Goal: Check status: Check status

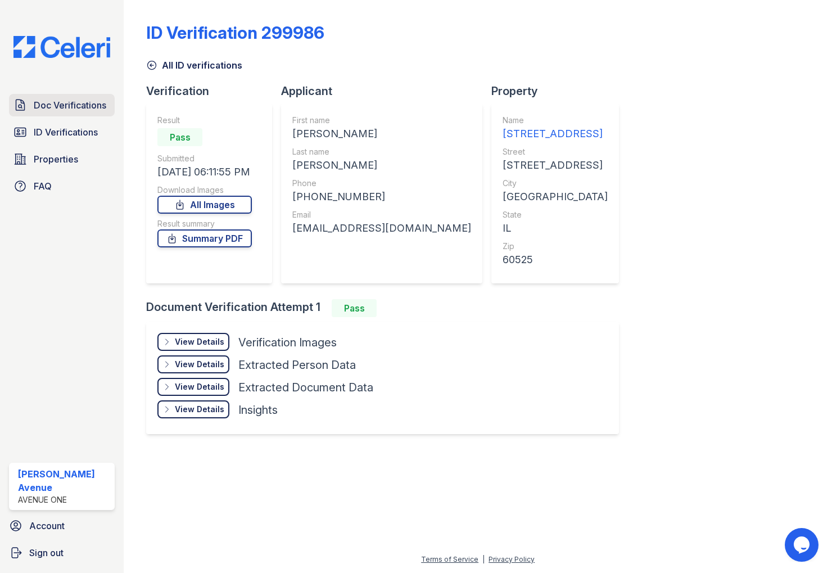
click at [69, 109] on span "Doc Verifications" at bounding box center [70, 104] width 73 height 13
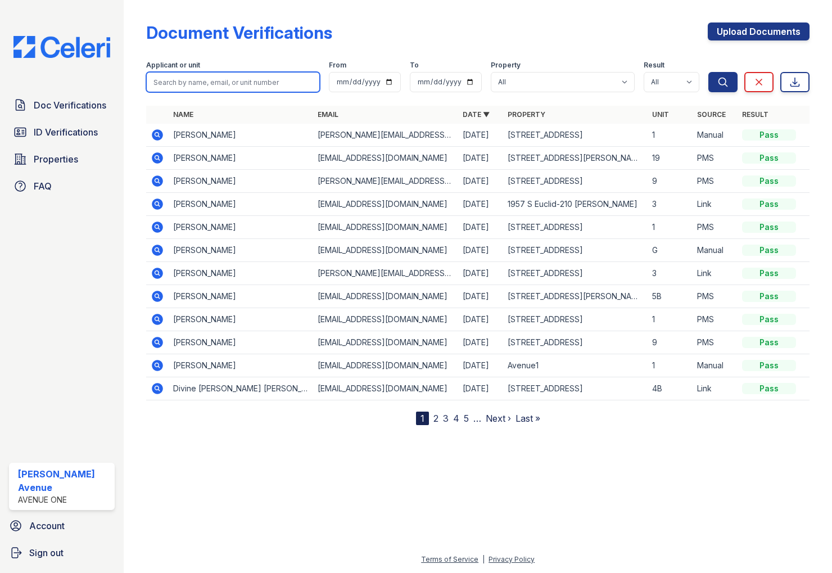
click at [225, 77] on input "search" at bounding box center [233, 82] width 174 height 20
type input "lu"
click at [708, 72] on button "Search" at bounding box center [722, 82] width 29 height 20
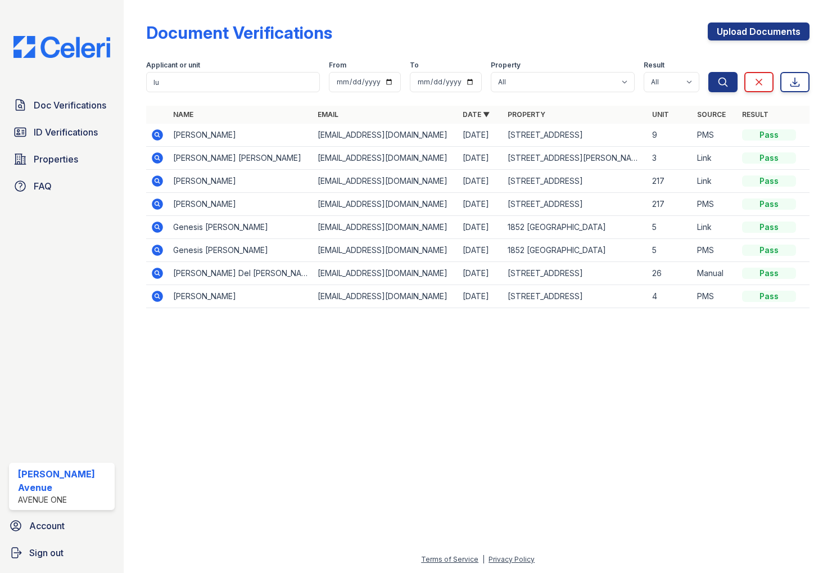
click at [159, 135] on icon at bounding box center [157, 134] width 11 height 11
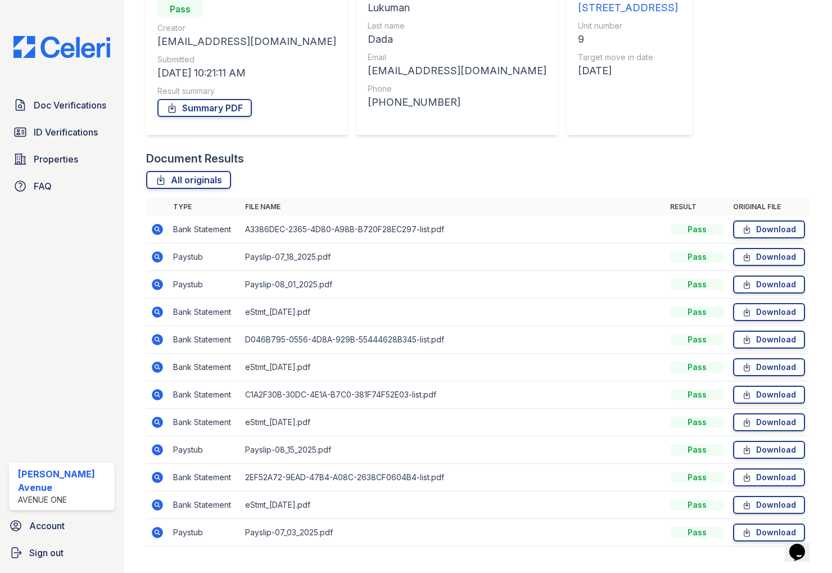
scroll to position [124, 0]
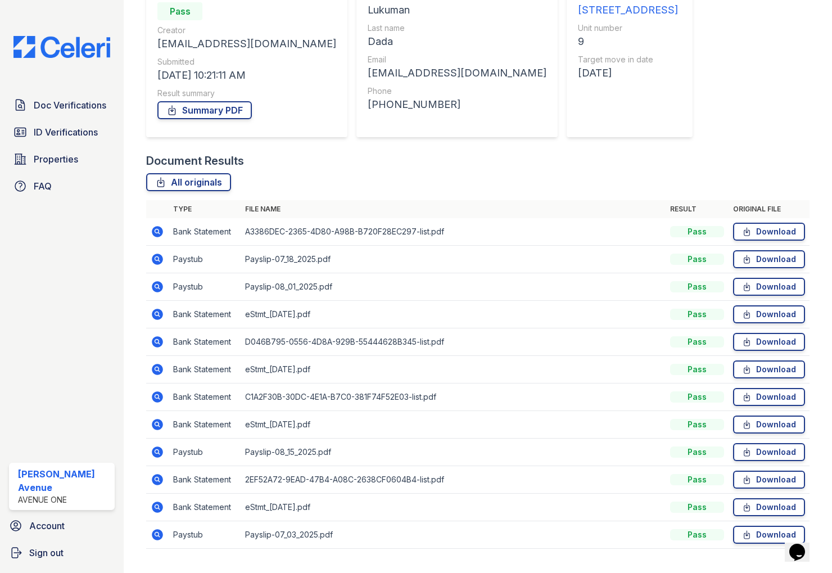
click at [159, 480] on icon at bounding box center [157, 479] width 13 height 13
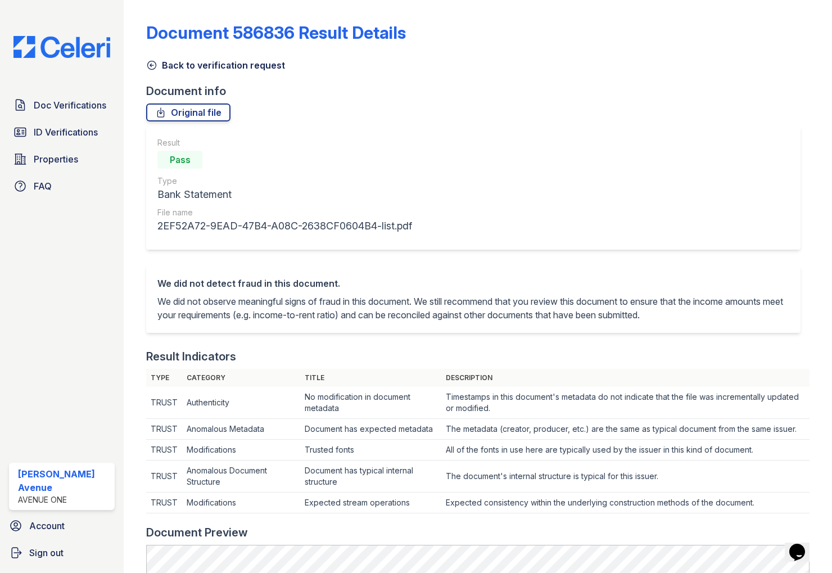
click at [153, 65] on icon at bounding box center [152, 65] width 8 height 8
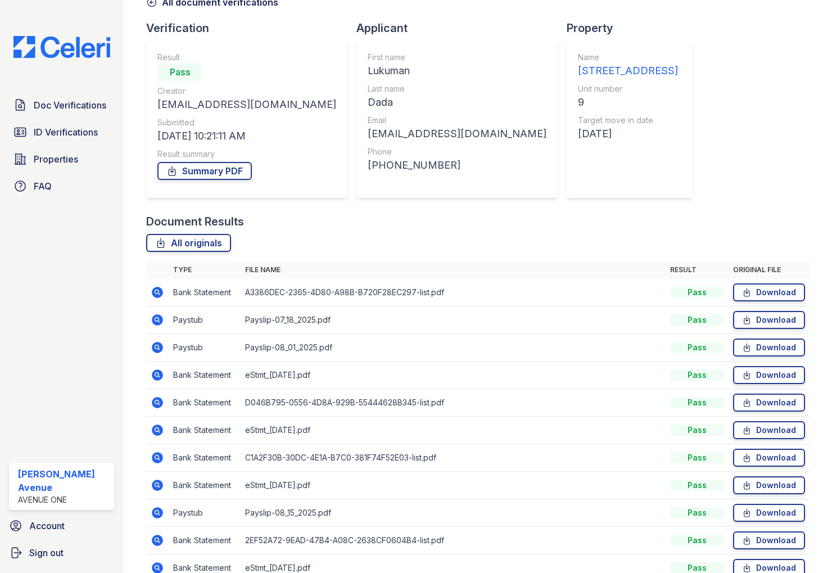
scroll to position [70, 0]
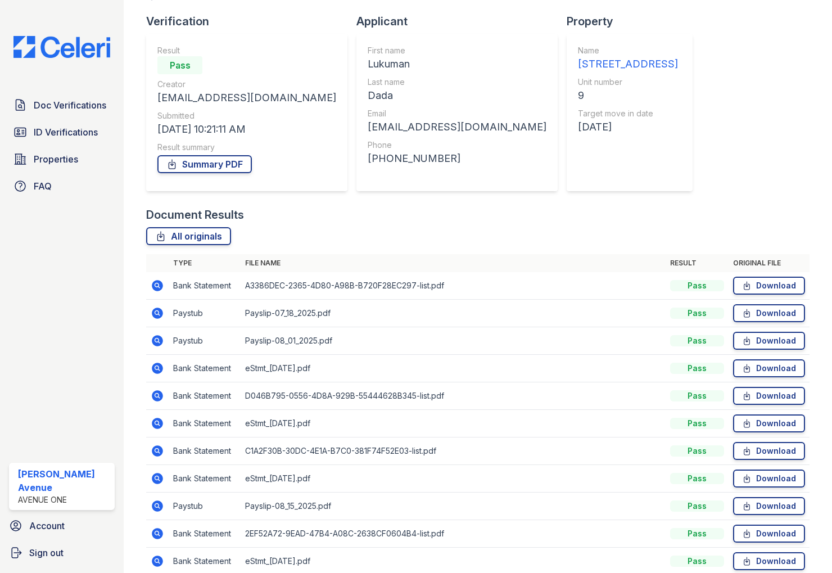
click at [156, 287] on icon at bounding box center [157, 285] width 13 height 13
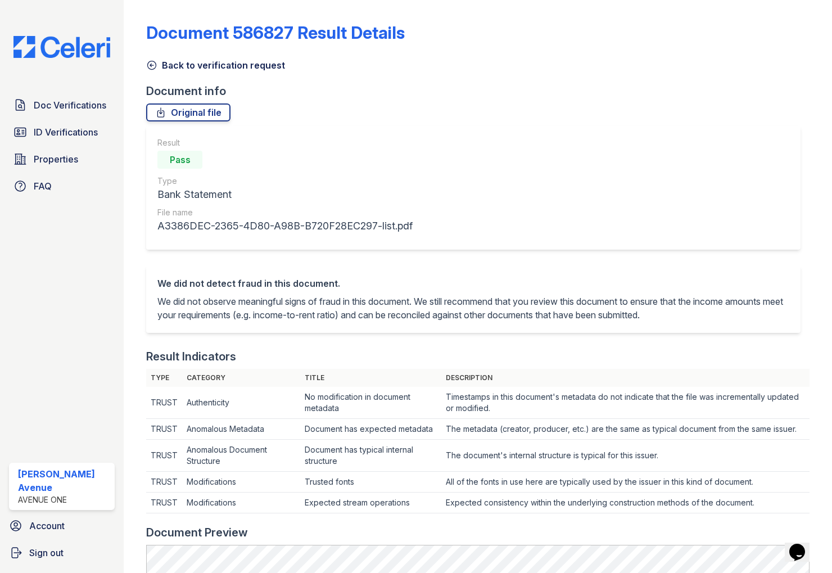
scroll to position [2, 0]
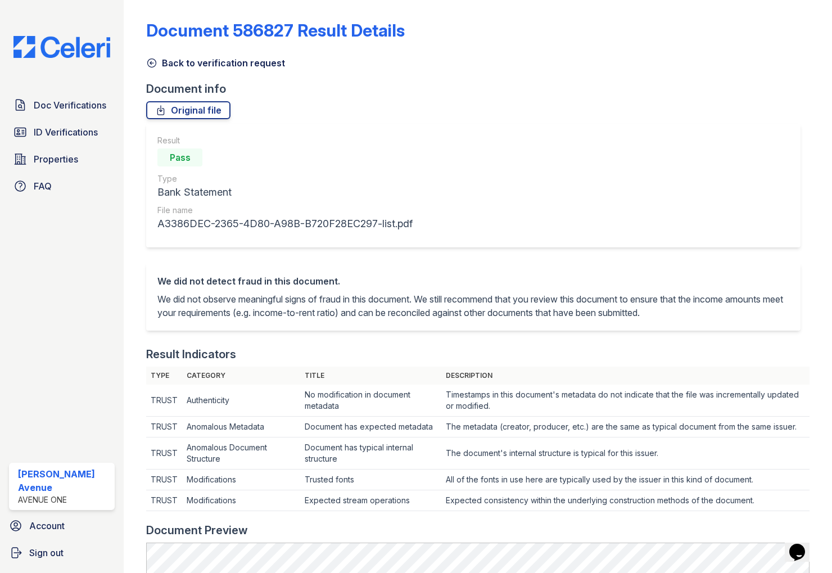
click at [151, 65] on icon at bounding box center [151, 62] width 11 height 11
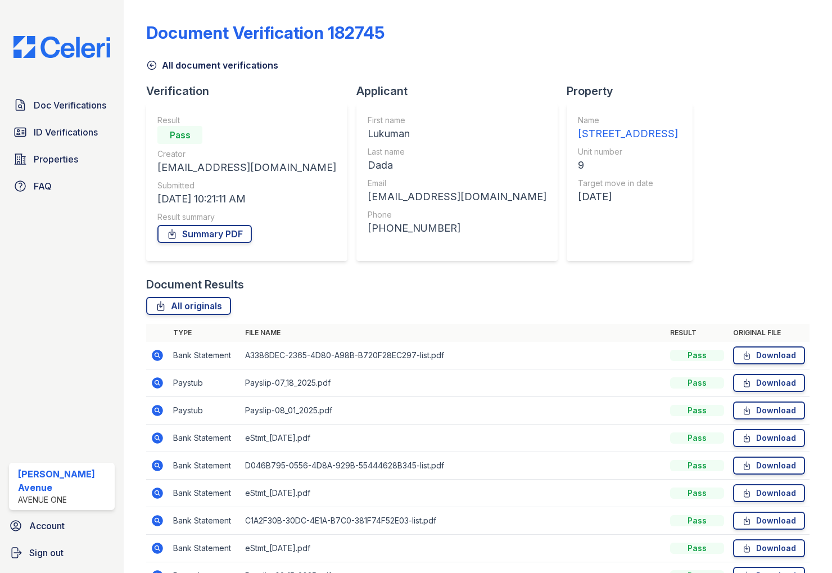
click at [158, 386] on icon at bounding box center [157, 382] width 11 height 11
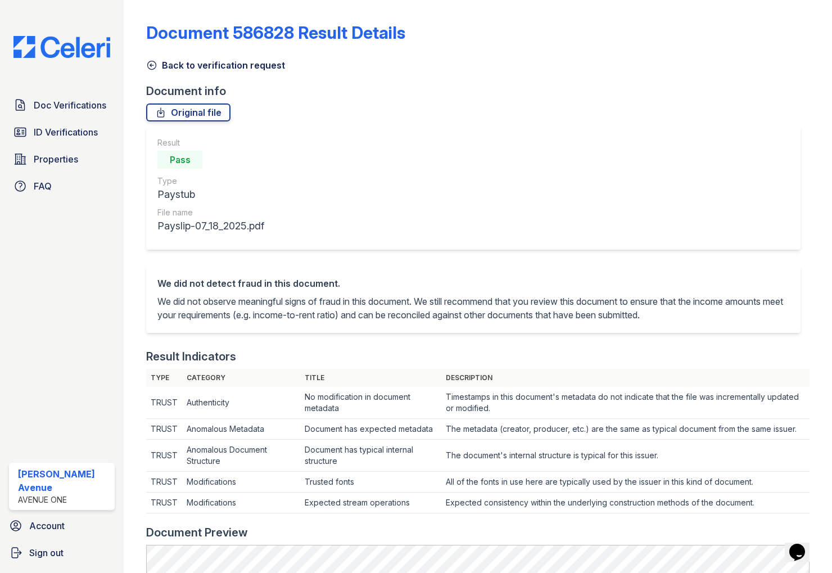
click at [150, 63] on icon at bounding box center [151, 65] width 11 height 11
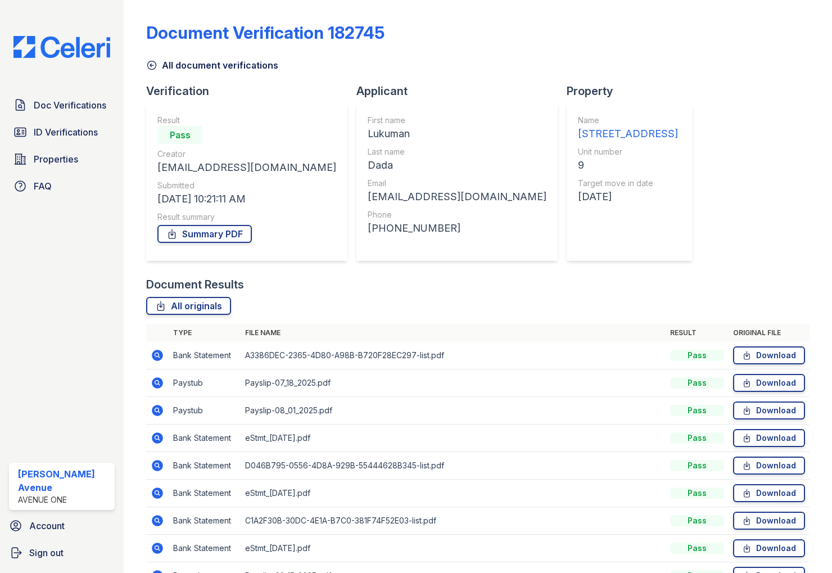
click at [159, 410] on icon at bounding box center [157, 410] width 13 height 13
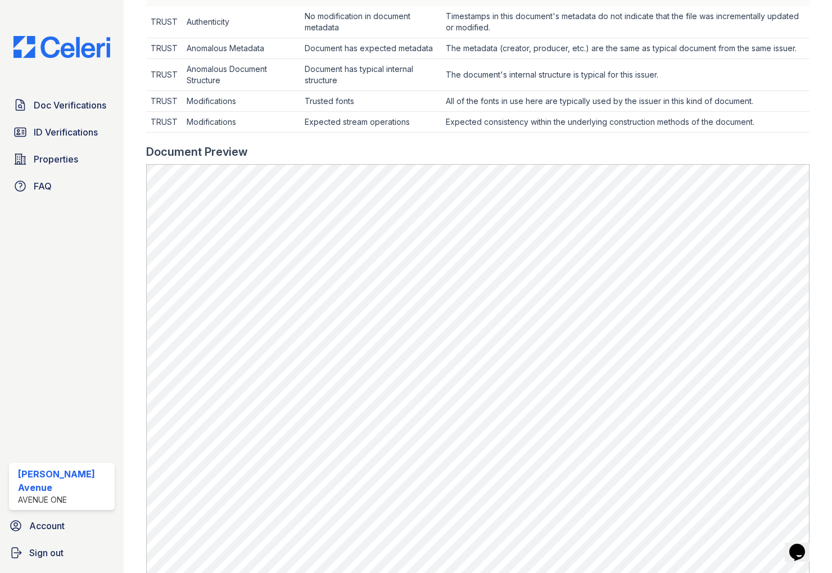
scroll to position [389, 0]
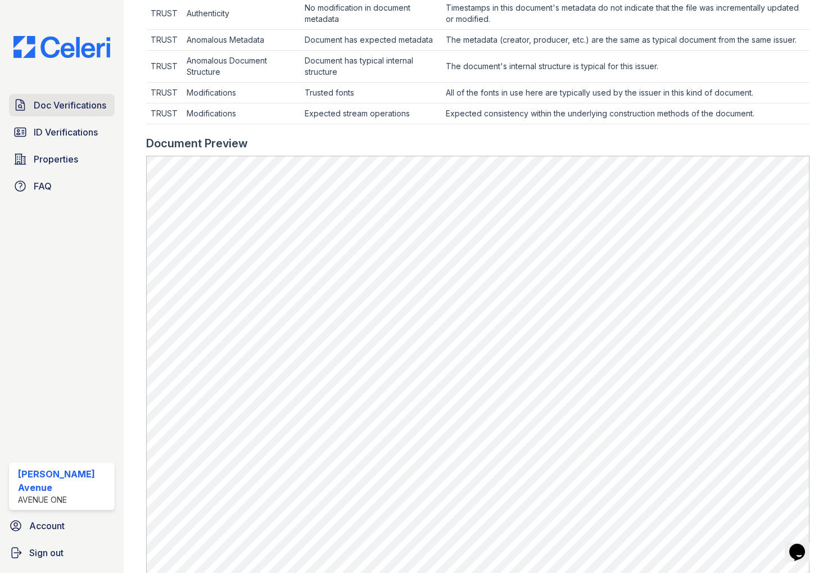
click at [83, 106] on span "Doc Verifications" at bounding box center [70, 104] width 73 height 13
